Goal: Task Accomplishment & Management: Manage account settings

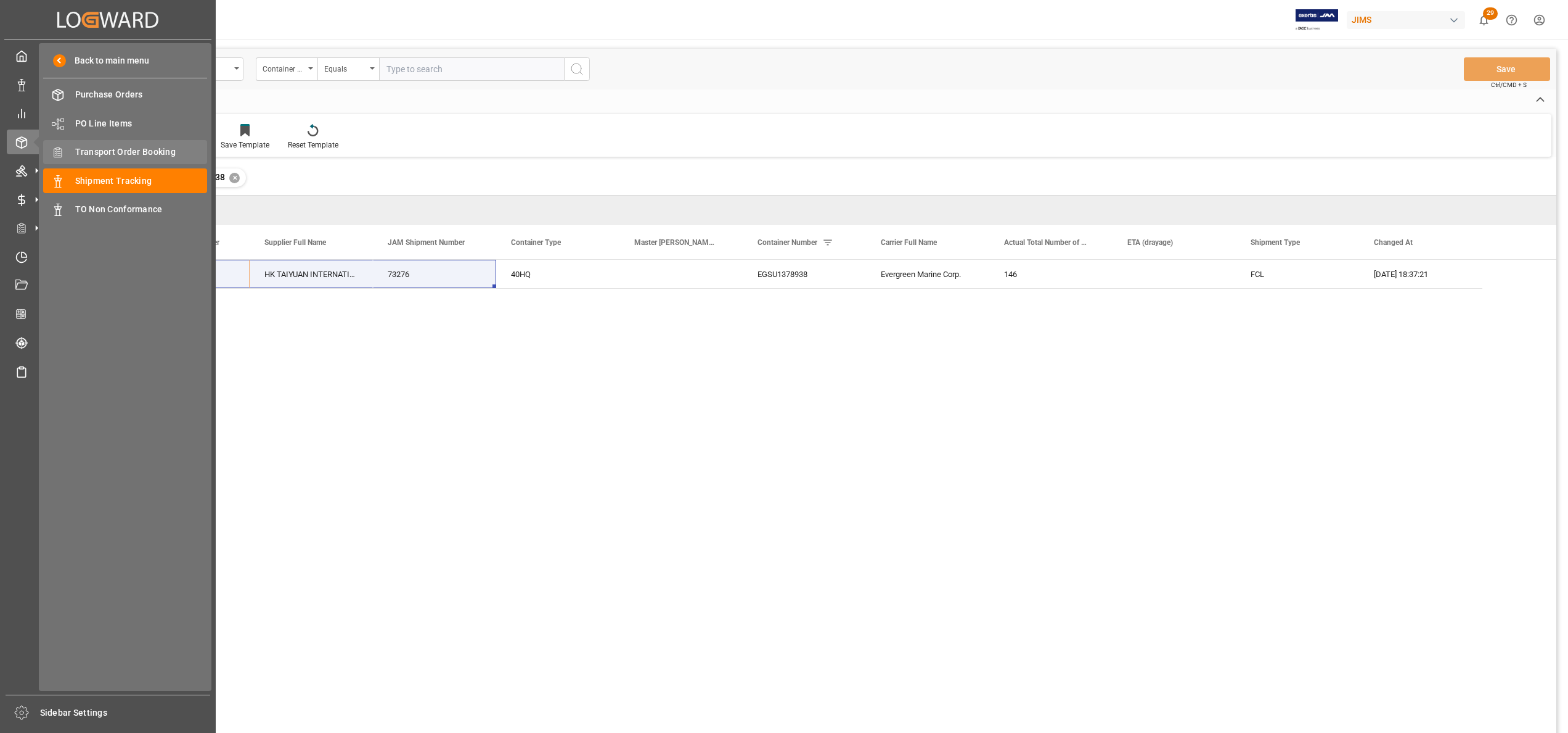
click at [146, 150] on span "Transport Order Booking" at bounding box center [141, 152] width 133 height 13
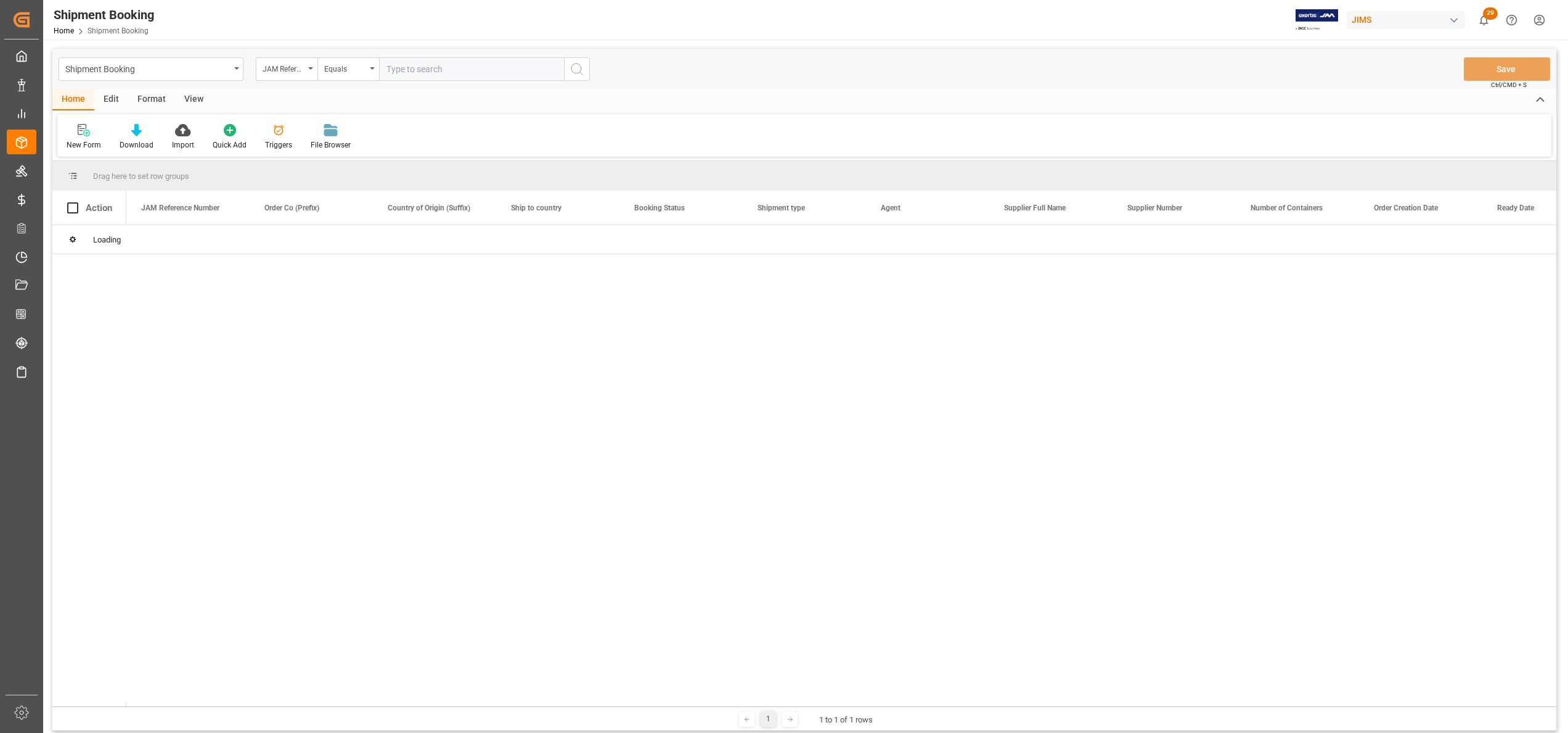
click at [533, 71] on input "text" at bounding box center [471, 70] width 185 height 24
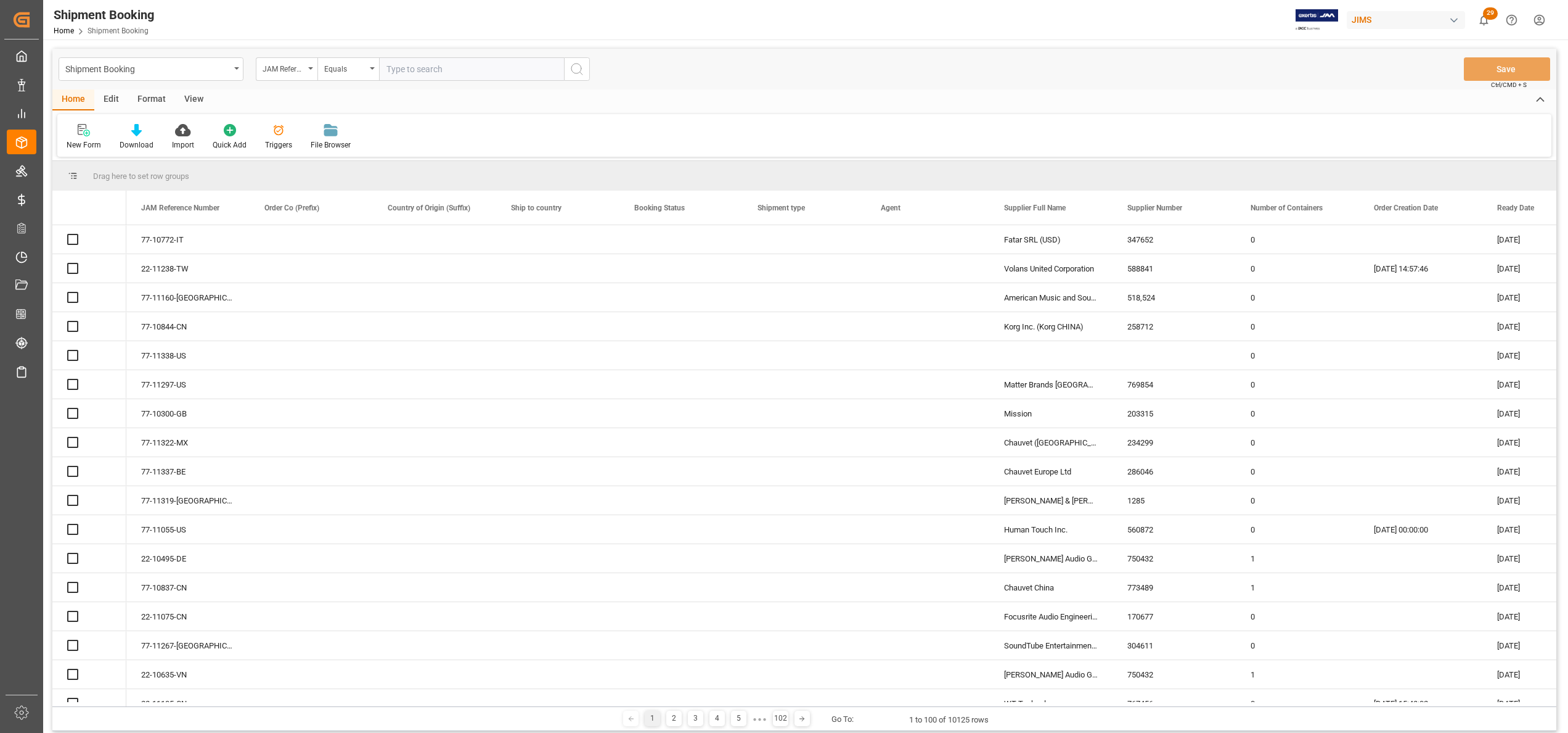
paste input "22-11250-CN"
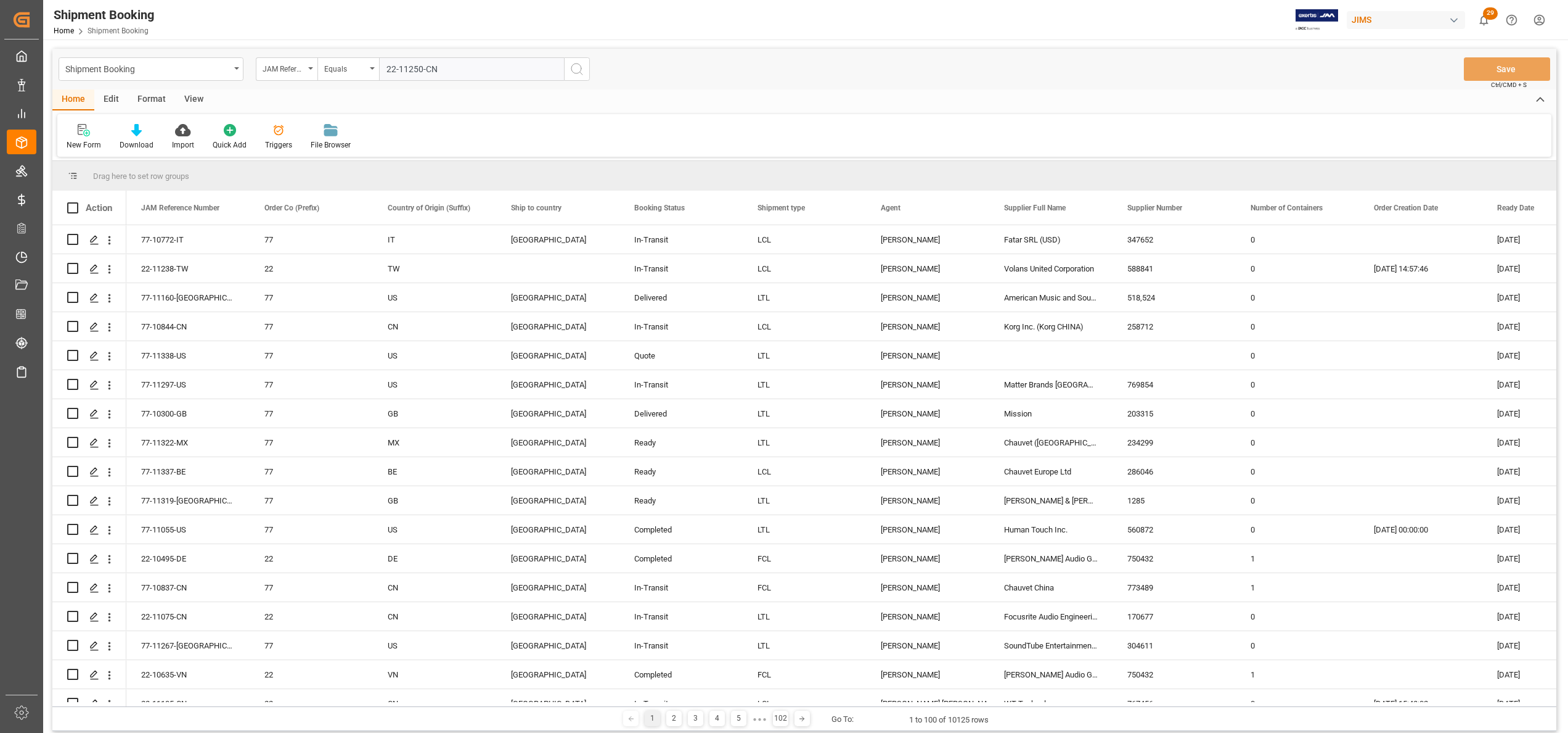
type input "22-11250-CN"
click at [585, 72] on button "search button" at bounding box center [577, 70] width 26 height 24
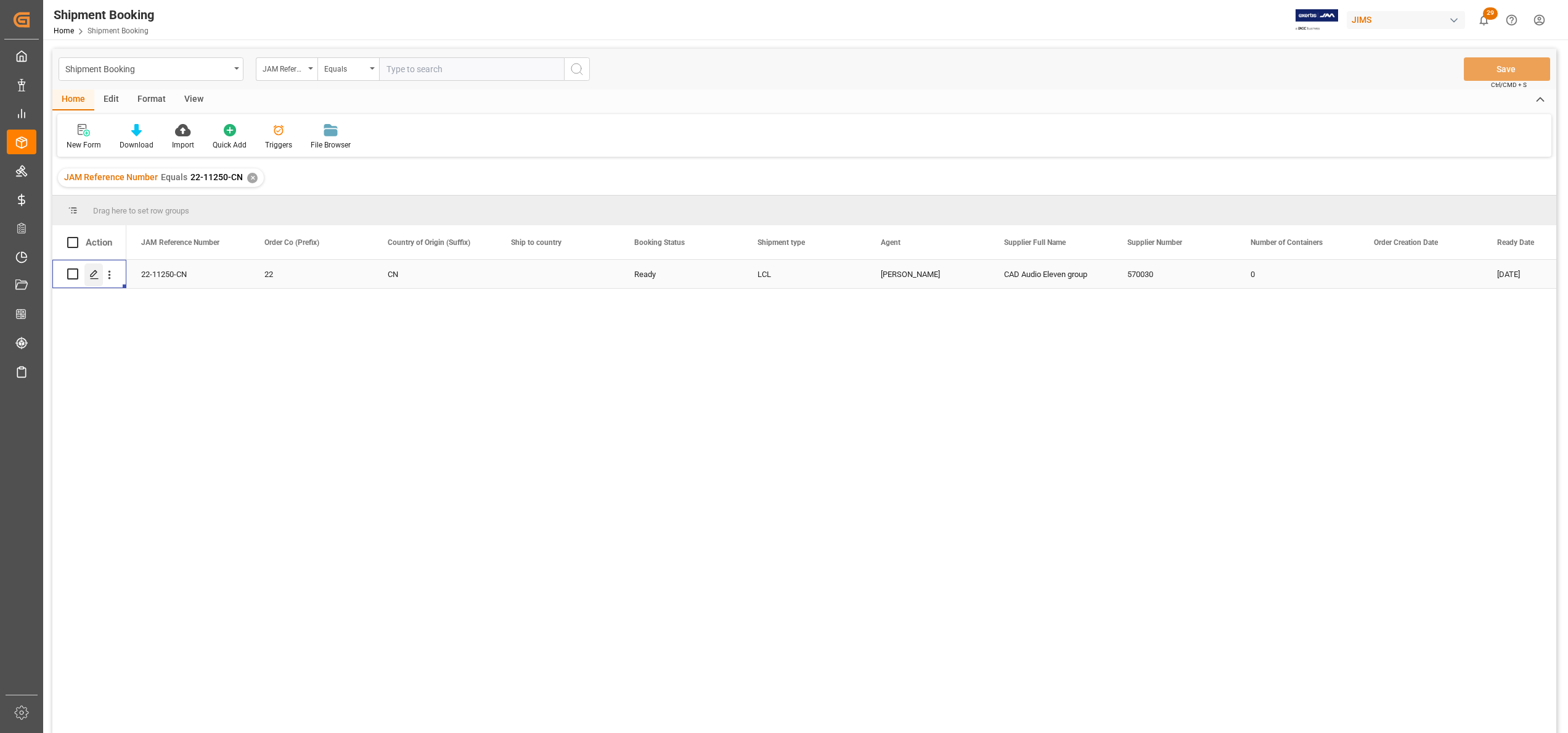
click at [92, 272] on polygon "Press SPACE to select this row." at bounding box center [94, 272] width 6 height 6
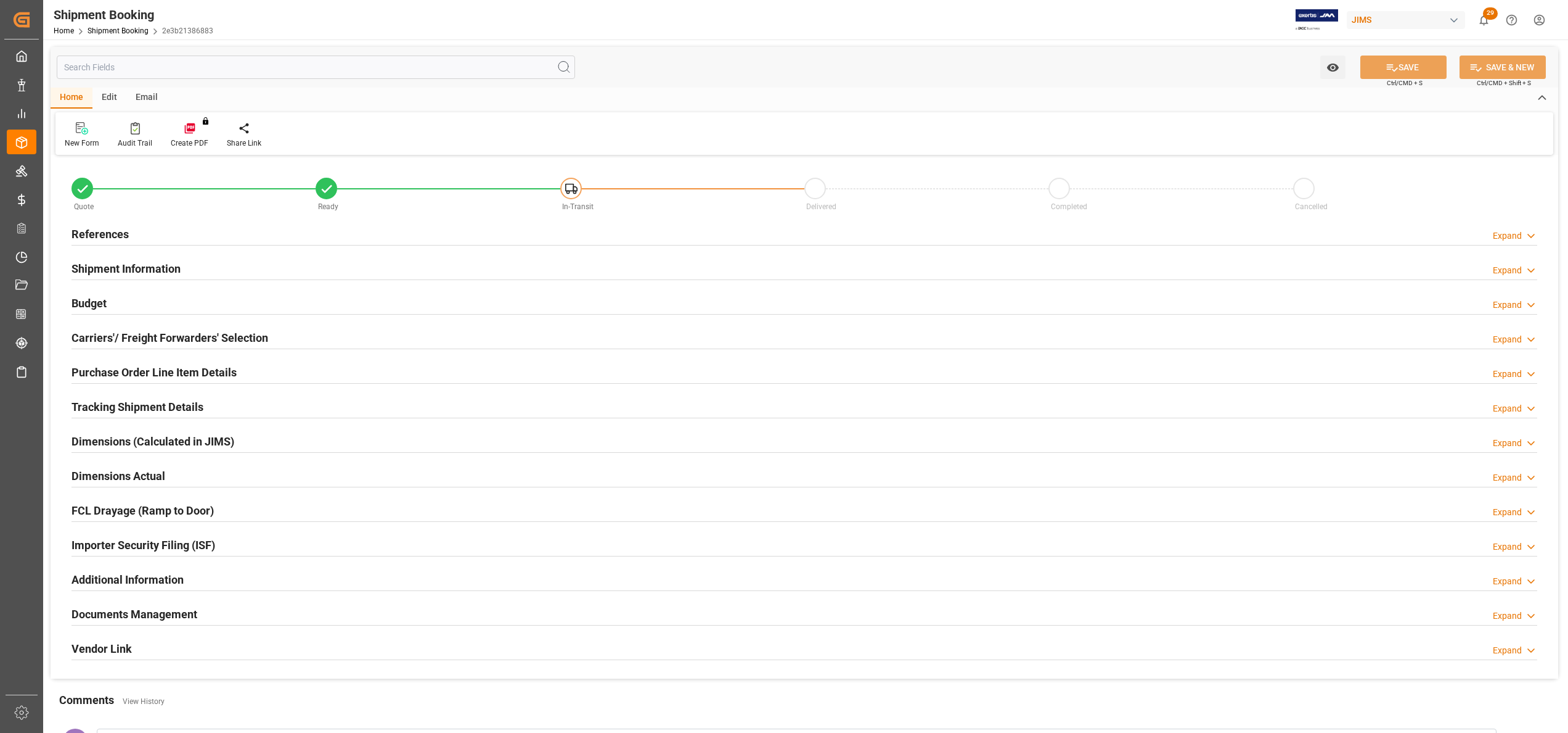
type input "55"
click at [131, 257] on div "Shipment Information" at bounding box center [126, 268] width 109 height 24
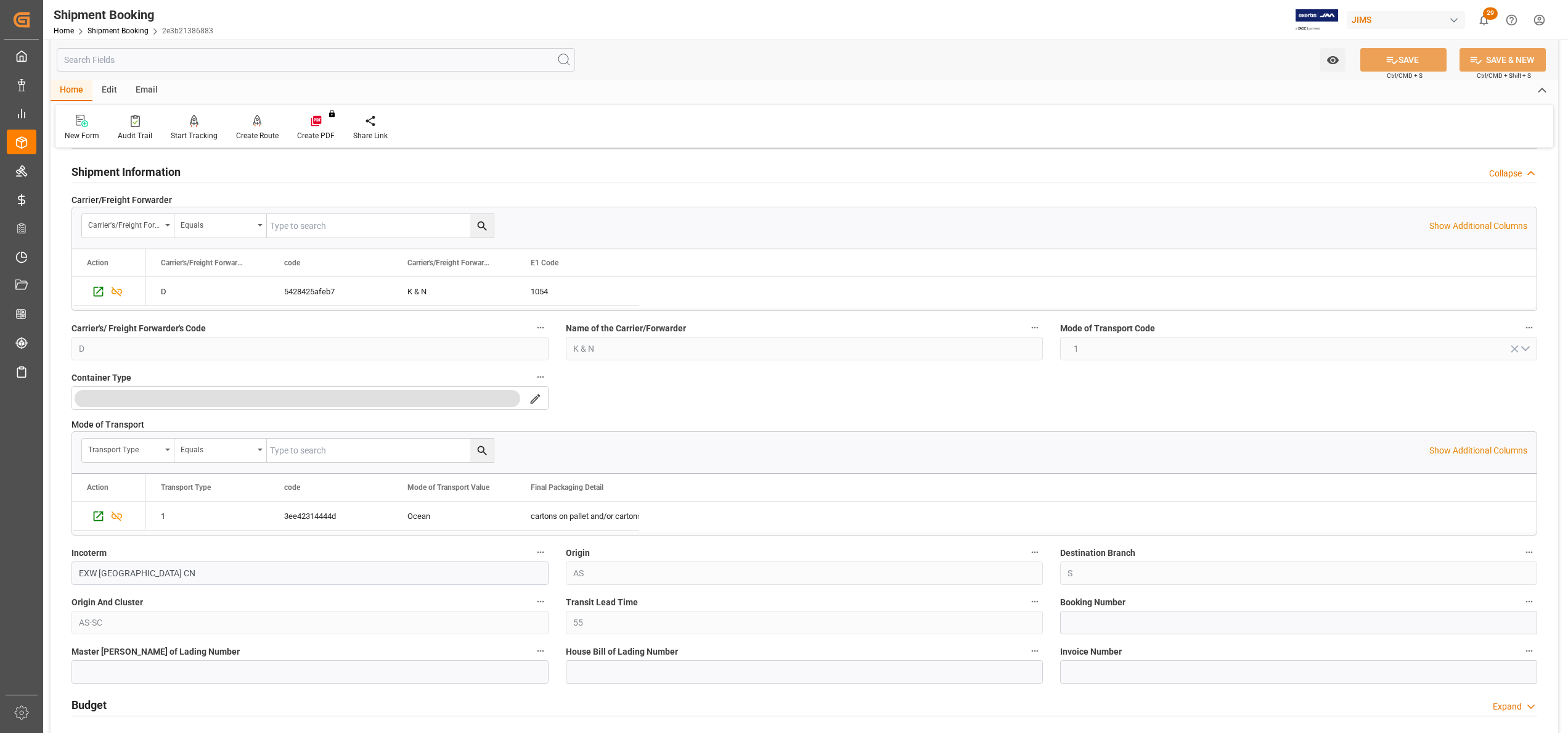
scroll to position [247, 0]
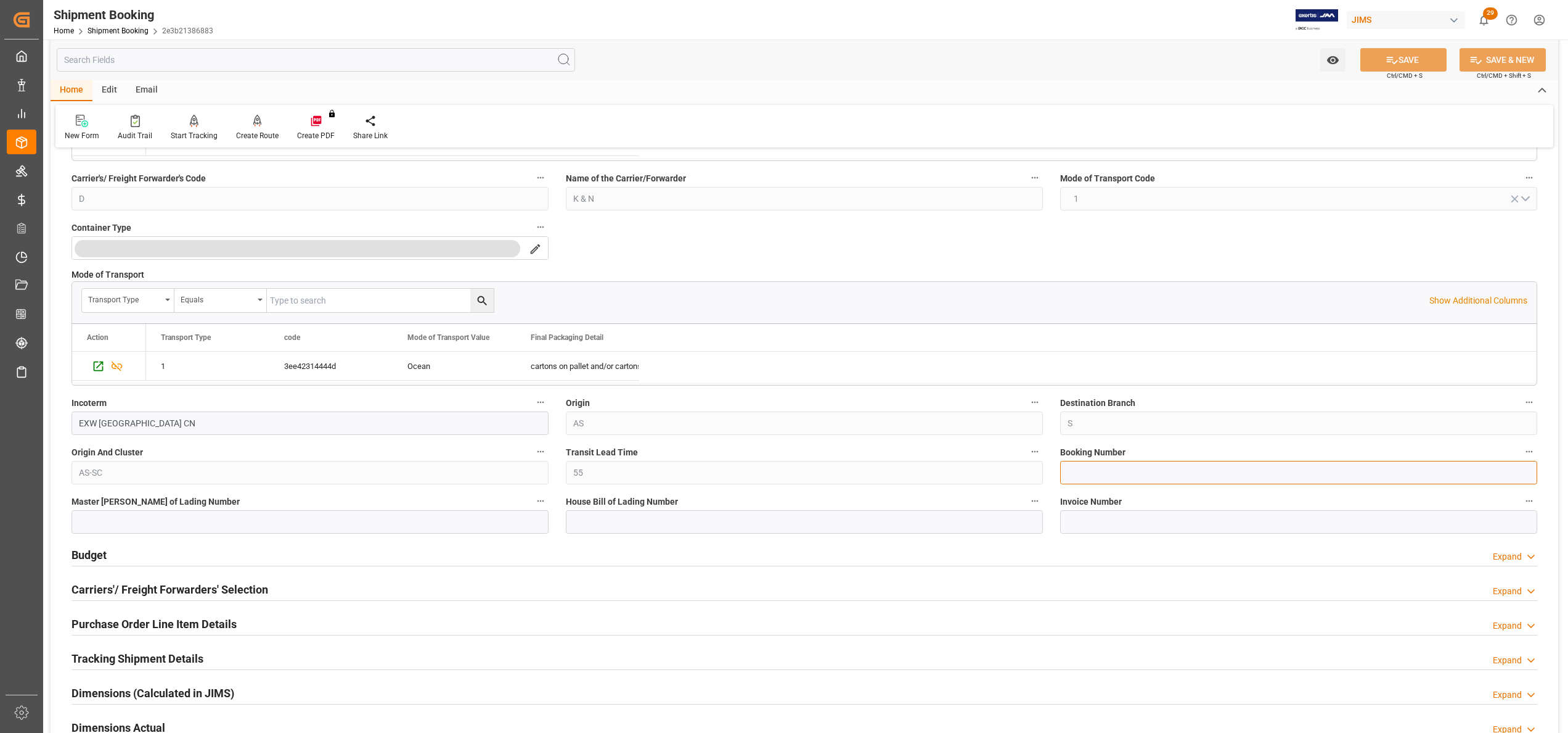
click at [1114, 472] on input at bounding box center [1298, 472] width 477 height 24
paste input "1069805806"
type input "1069805806"
click at [834, 518] on input at bounding box center [804, 522] width 477 height 24
paste input "1069805806"
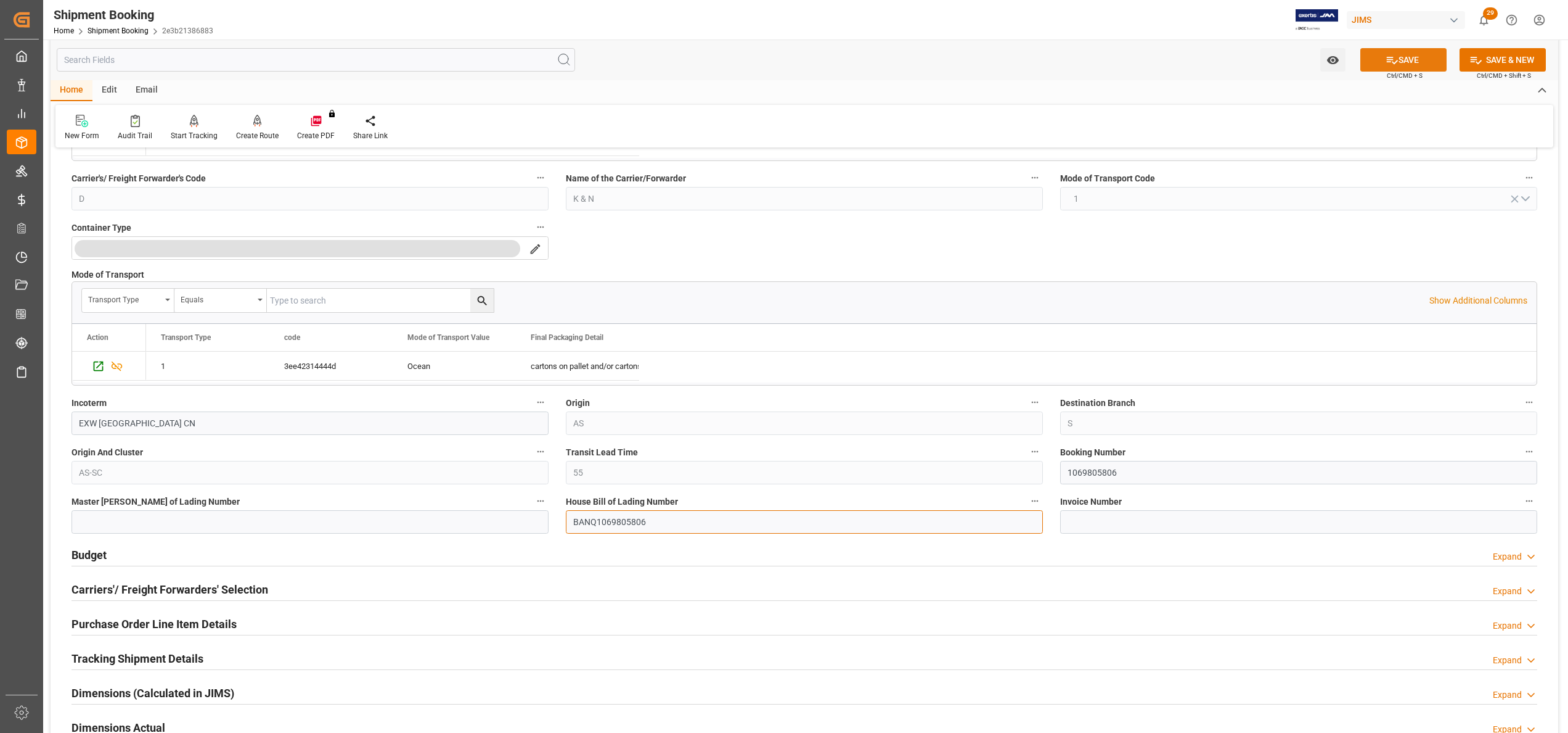
type input "BANQ1069805806"
click at [1389, 55] on icon at bounding box center [1392, 60] width 13 height 13
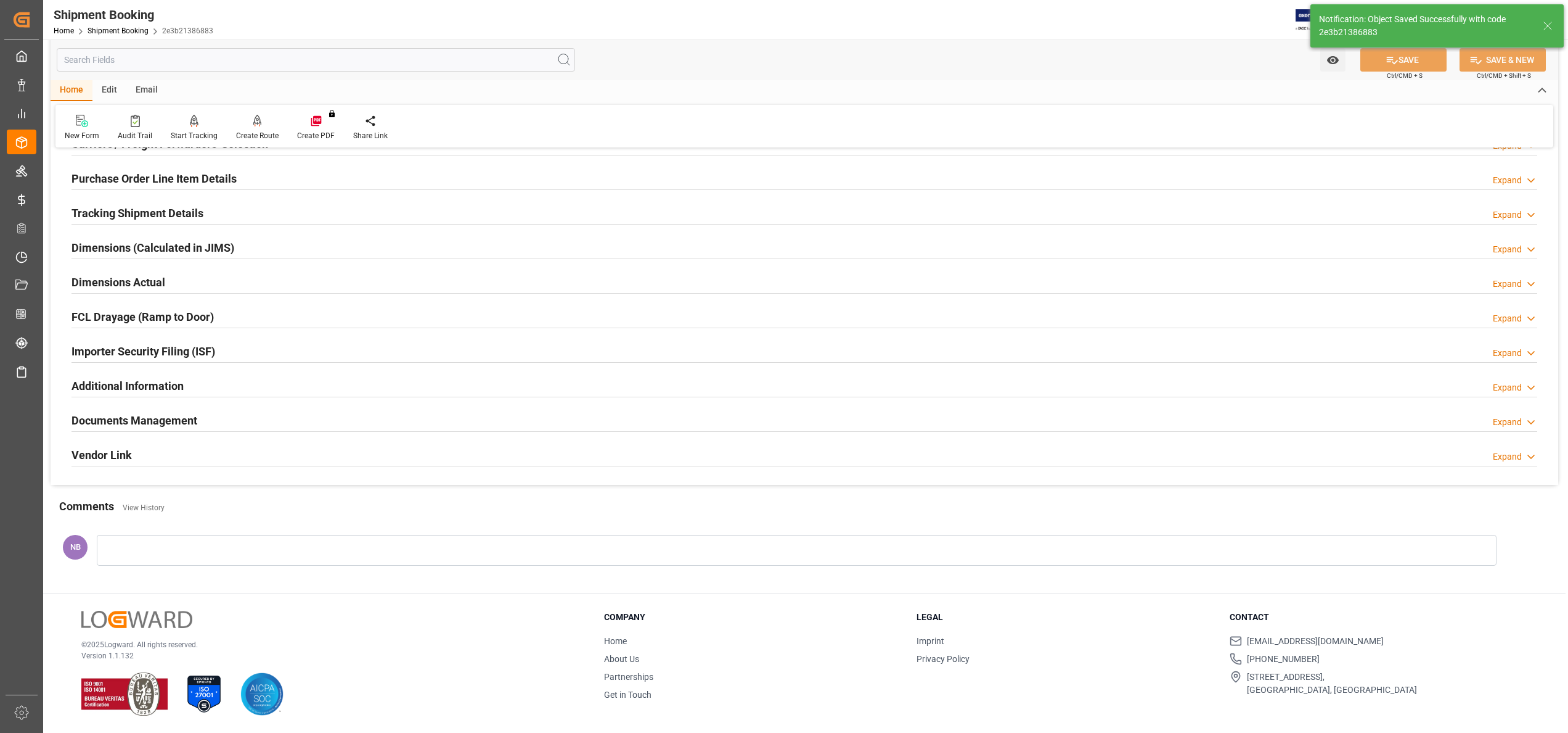
scroll to position [0, 0]
